Goal: Task Accomplishment & Management: Complete application form

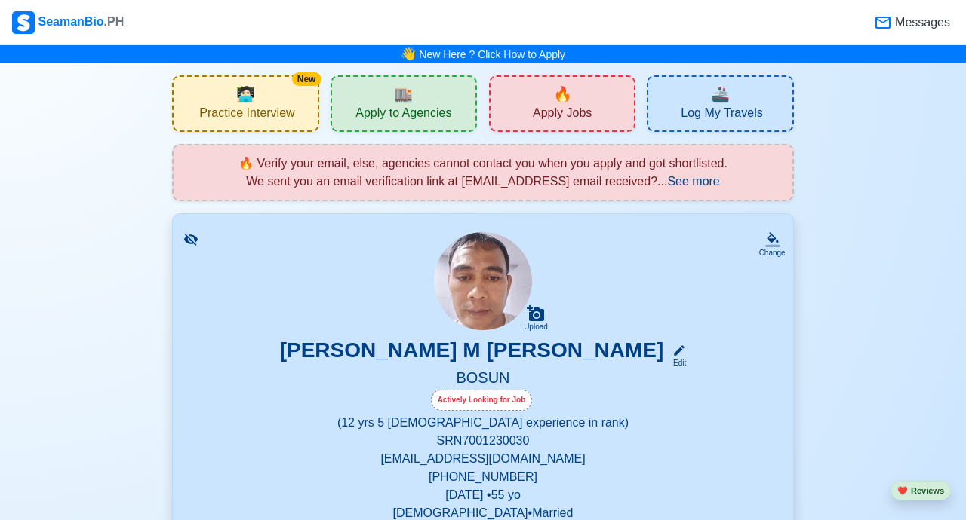
click at [553, 112] on span "Apply Jobs" at bounding box center [562, 115] width 59 height 19
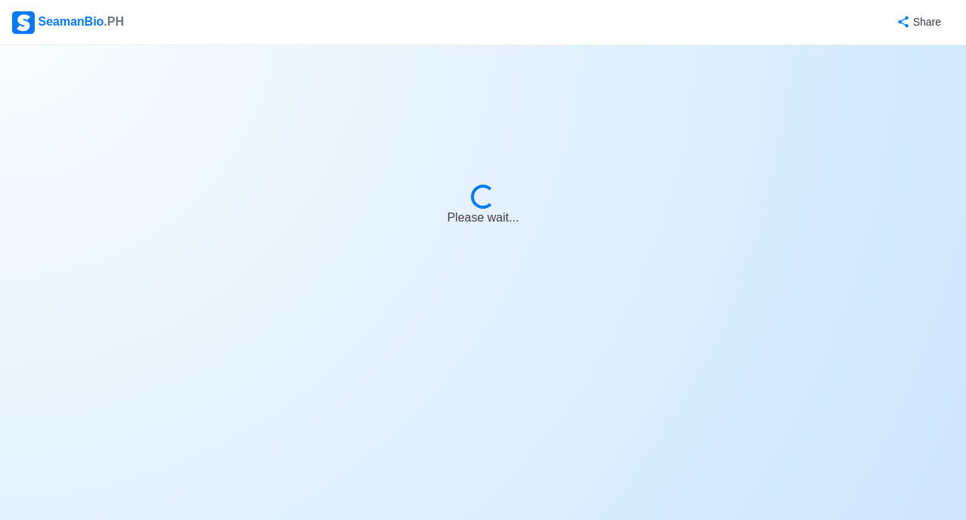
select select "Bosun"
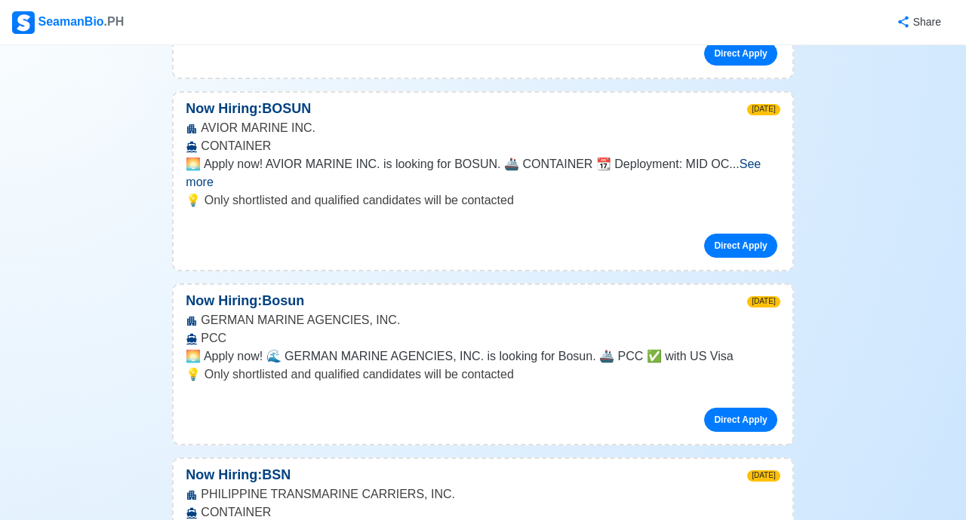
scroll to position [2675, 0]
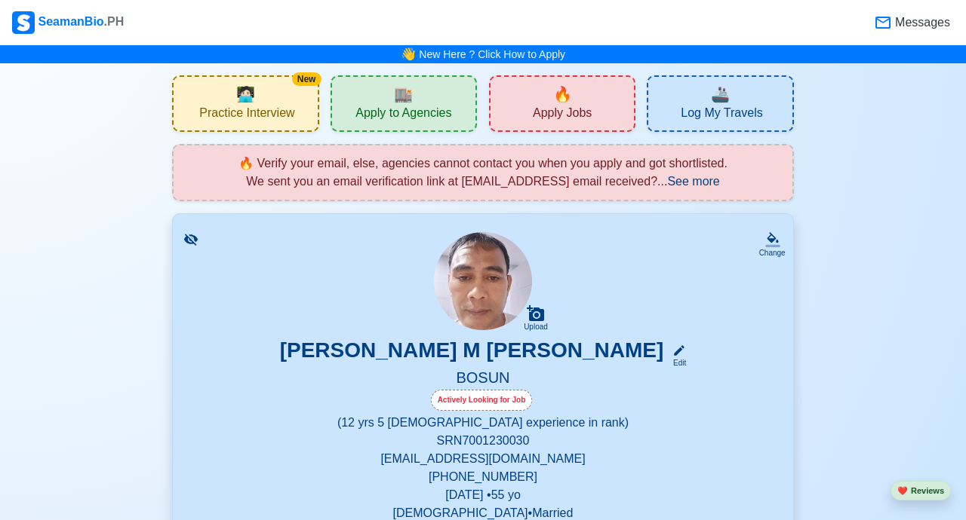
click at [563, 103] on span "🔥" at bounding box center [562, 94] width 19 height 23
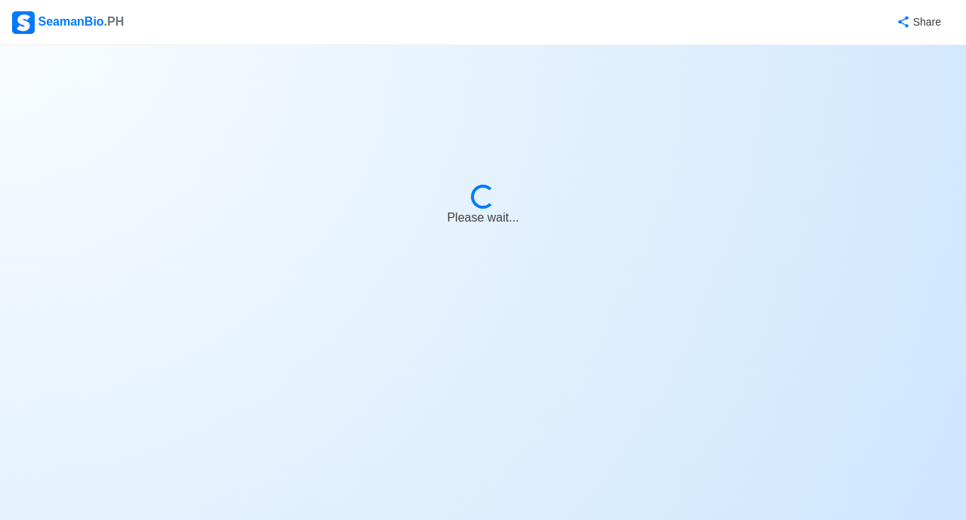
select select "Bosun"
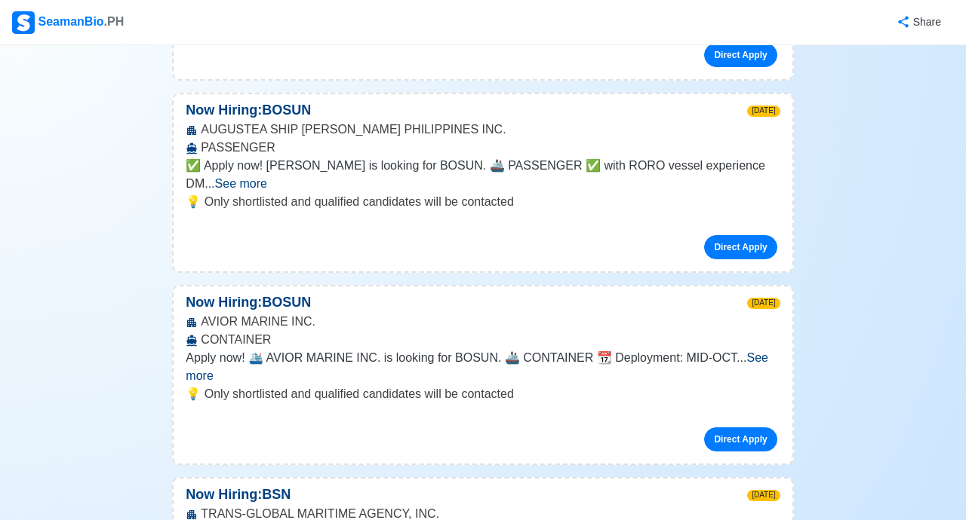
scroll to position [1518, 0]
